Goal: Navigation & Orientation: Go to known website

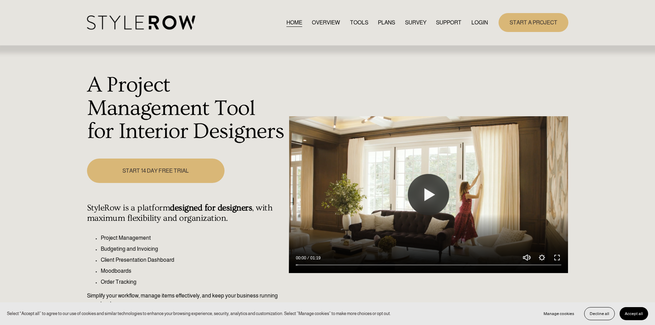
click at [480, 23] on link "LOGIN" at bounding box center [480, 22] width 17 height 9
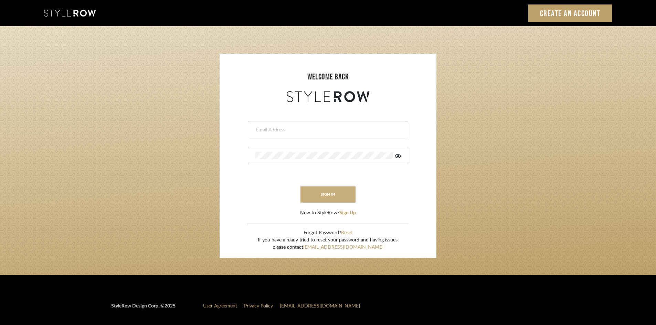
type input "carrie@tresbelleinteriors.com"
click at [326, 195] on button "sign in" at bounding box center [327, 194] width 55 height 16
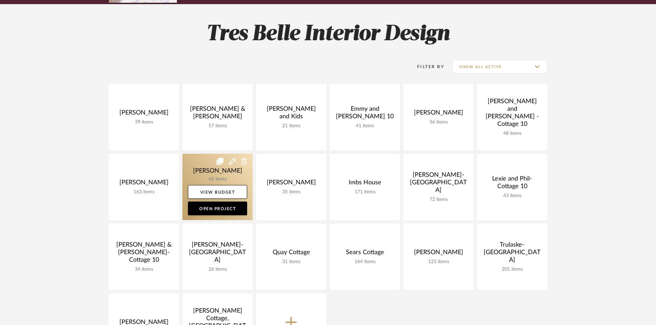
scroll to position [103, 0]
